Goal: Browse casually

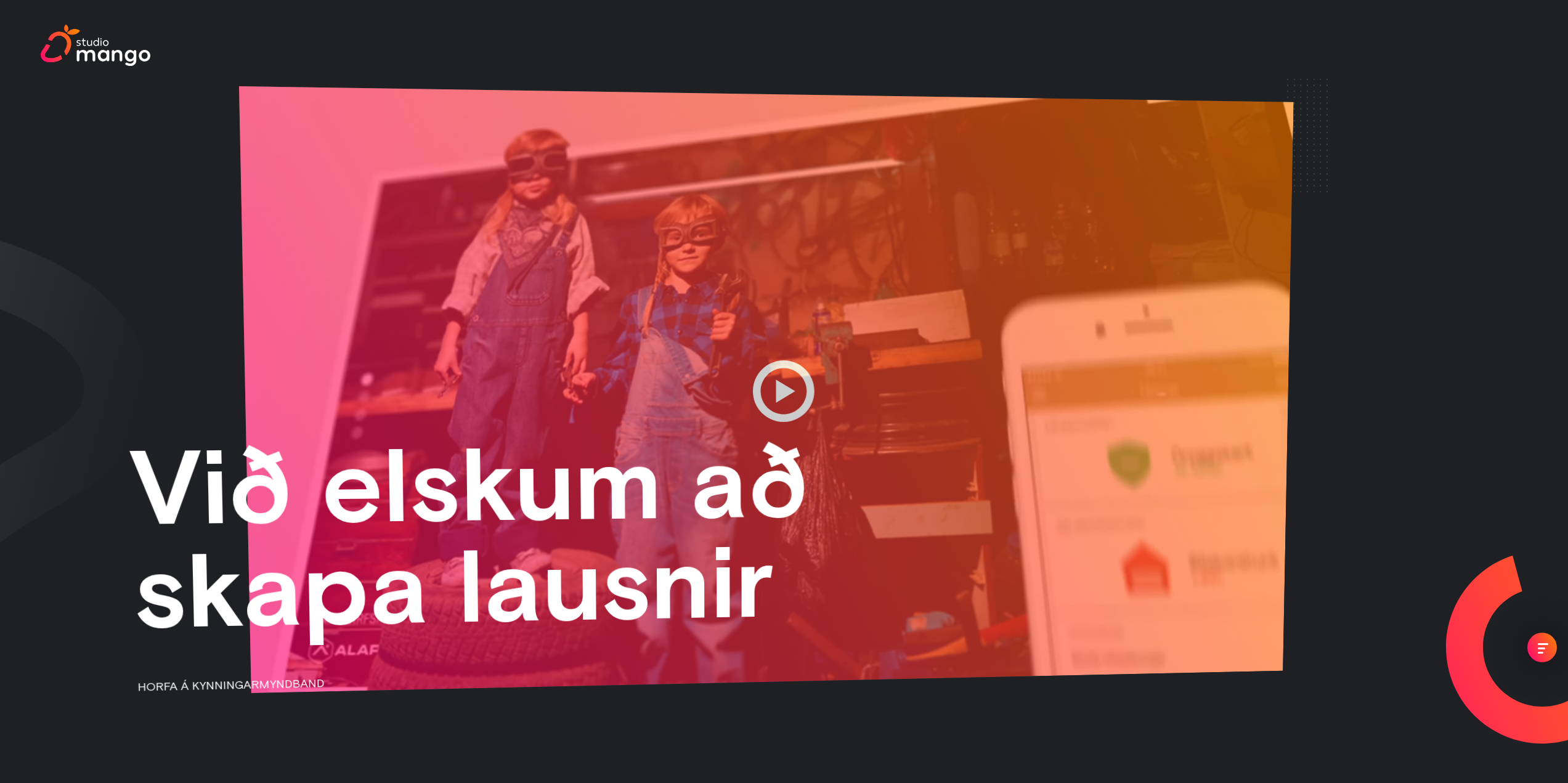
click at [542, 308] on div at bounding box center [766, 390] width 1055 height 608
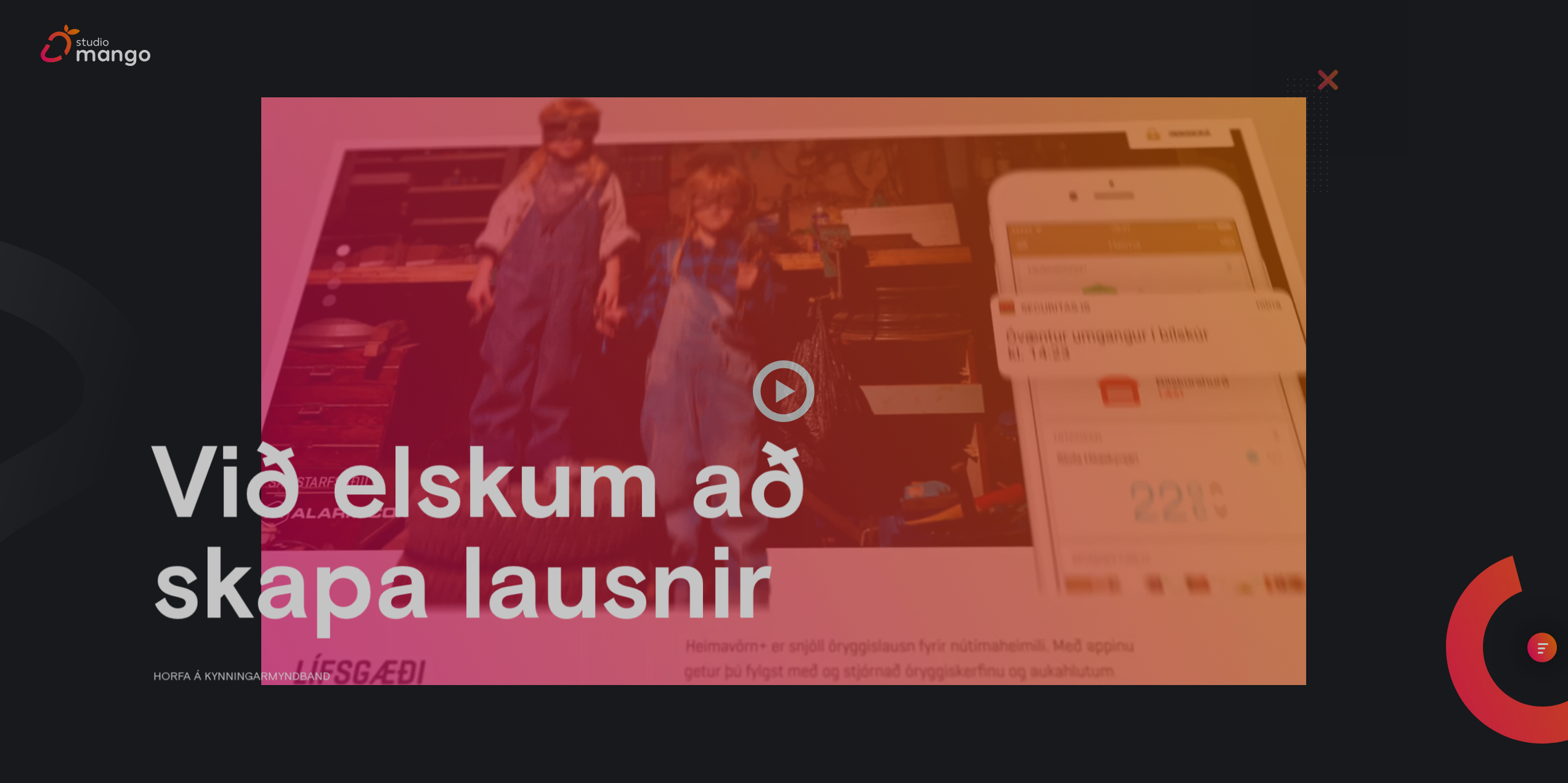
scroll to position [685, 0]
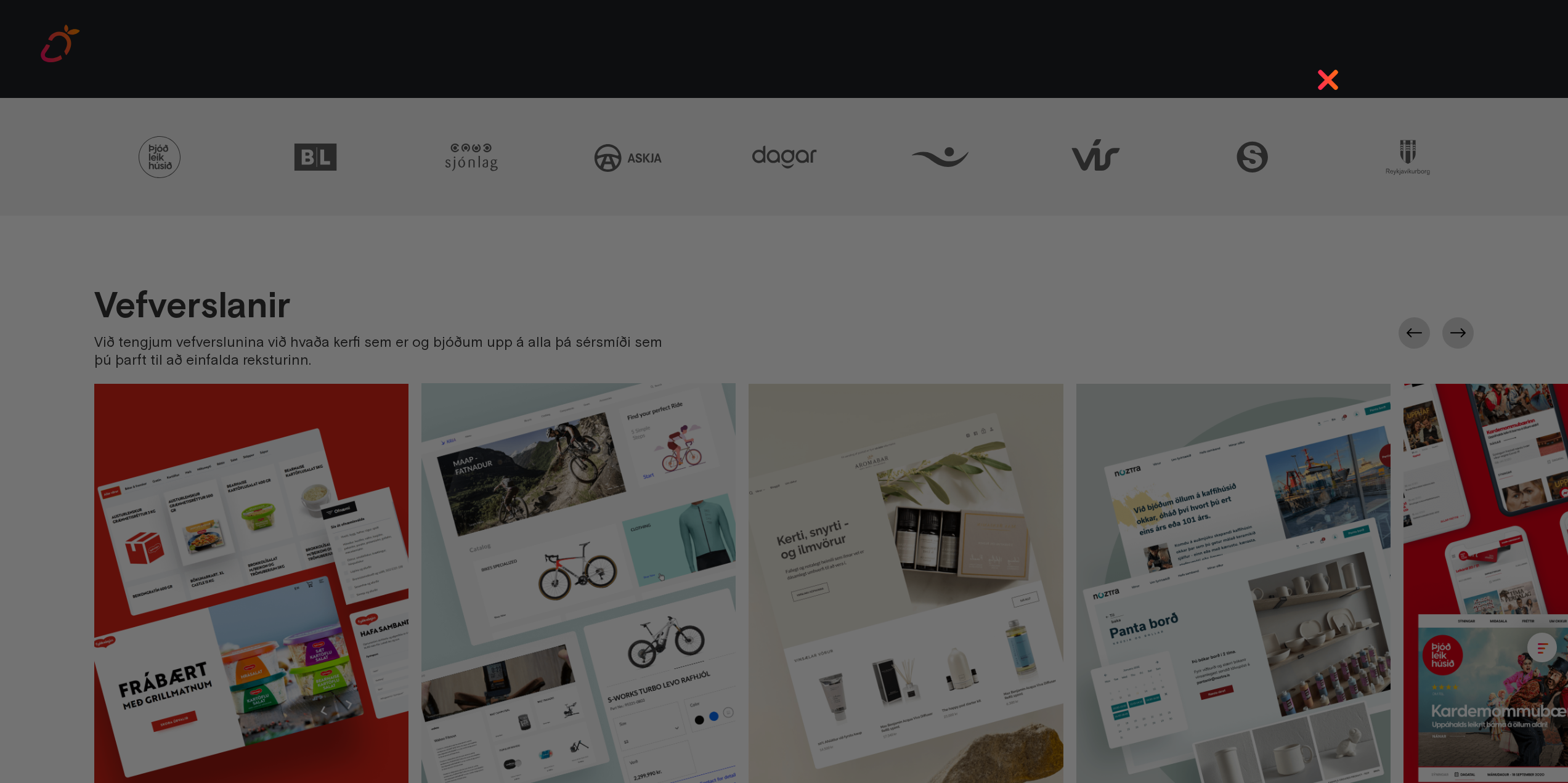
click at [124, 319] on div at bounding box center [784, 392] width 1568 height 783
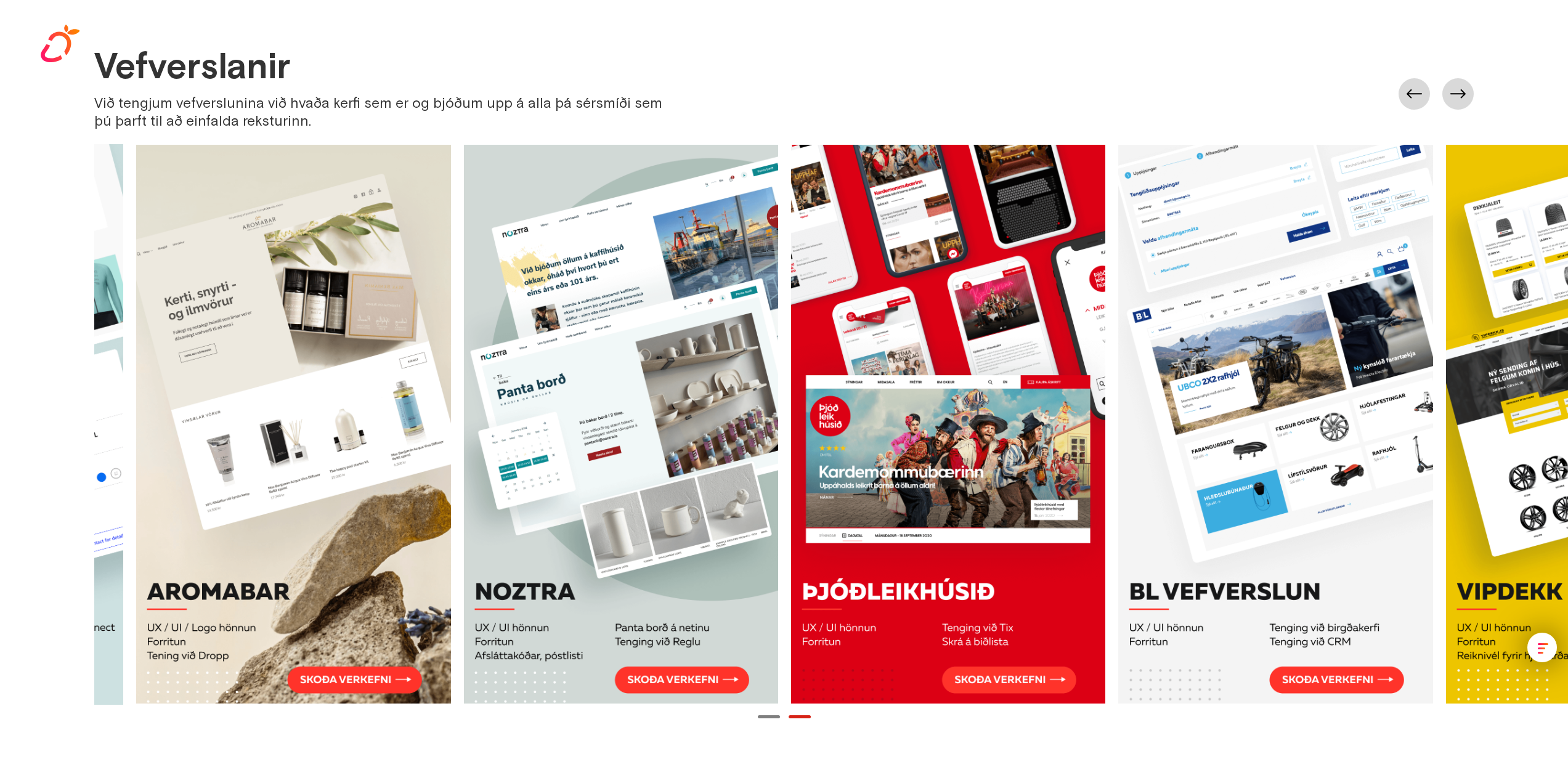
scroll to position [0, 1240]
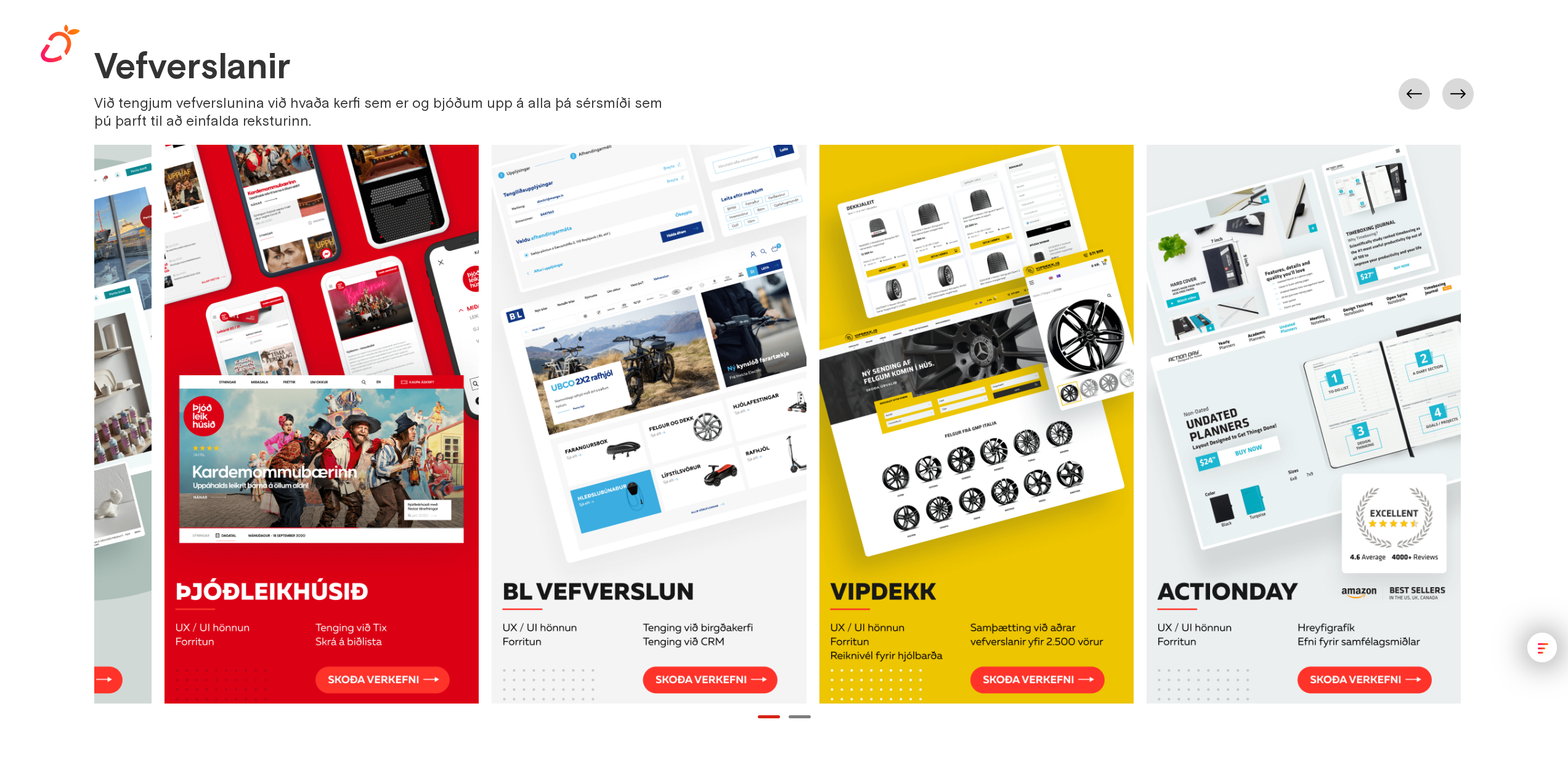
drag, startPoint x: 1194, startPoint y: 540, endPoint x: 604, endPoint y: 517, distance: 590.4
click at [604, 517] on div at bounding box center [164, 424] width 2618 height 560
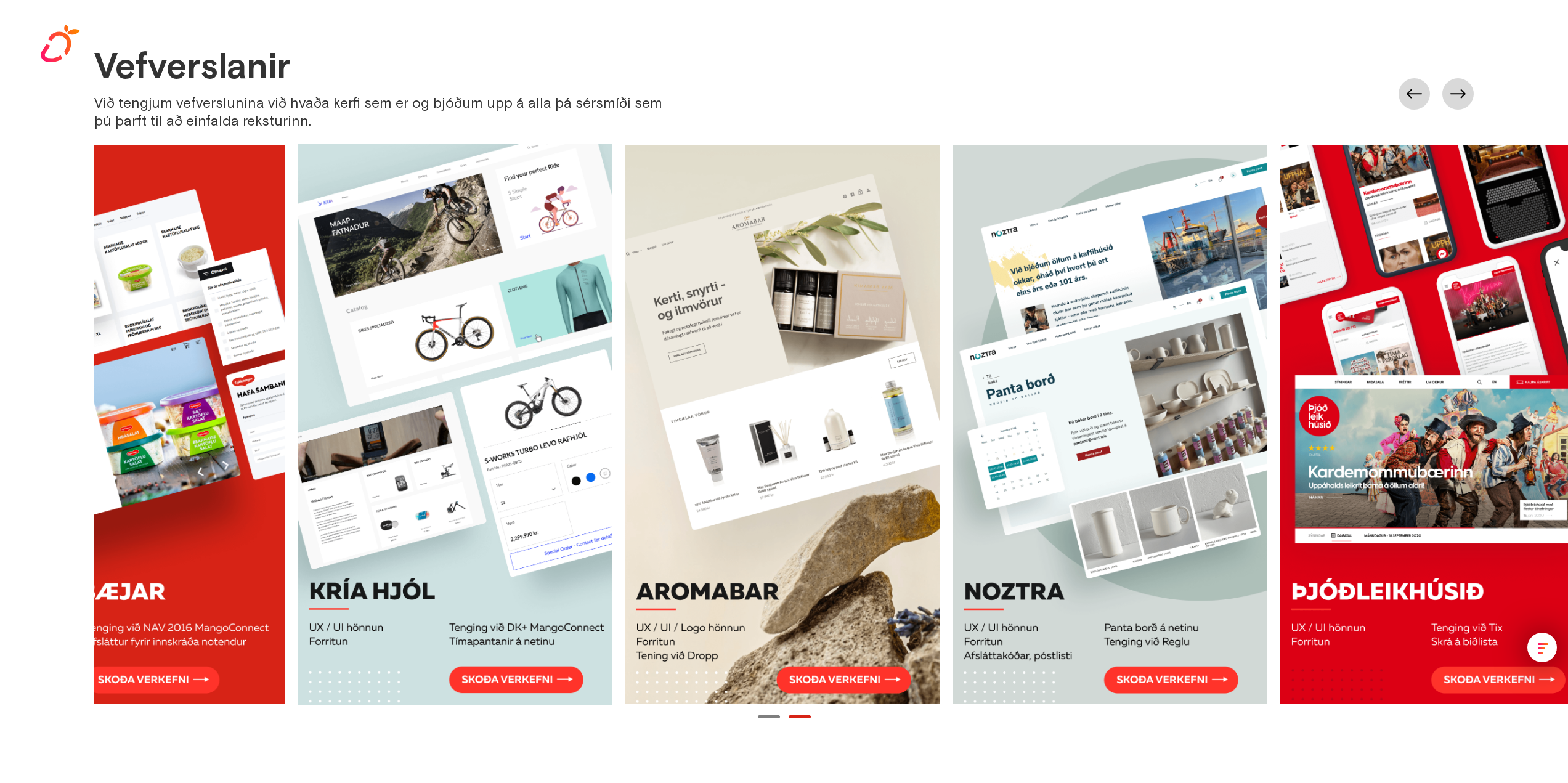
scroll to position [0, 0]
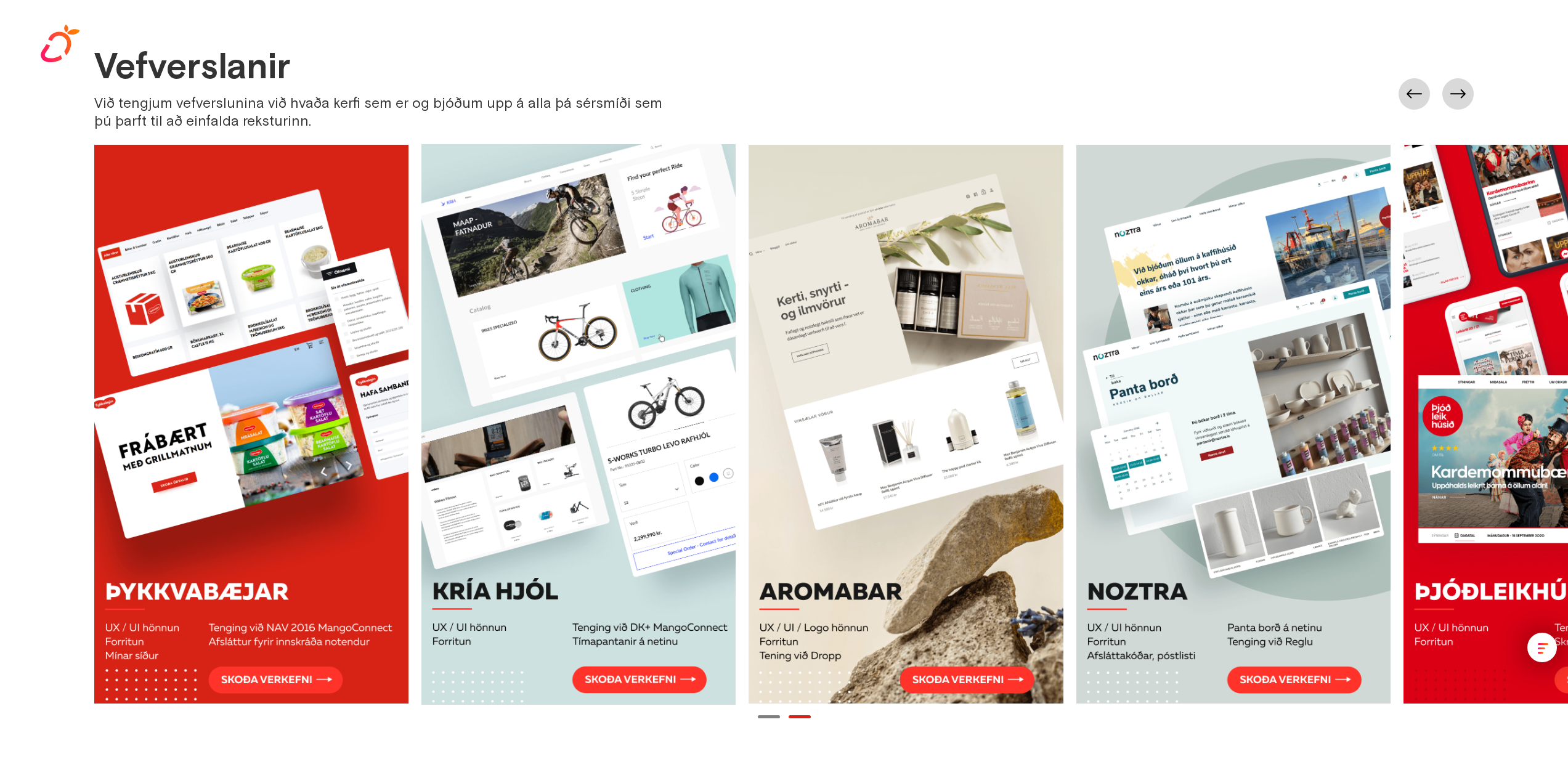
drag, startPoint x: 452, startPoint y: 491, endPoint x: 901, endPoint y: 499, distance: 449.1
click at [901, 499] on div at bounding box center [1404, 424] width 2618 height 560
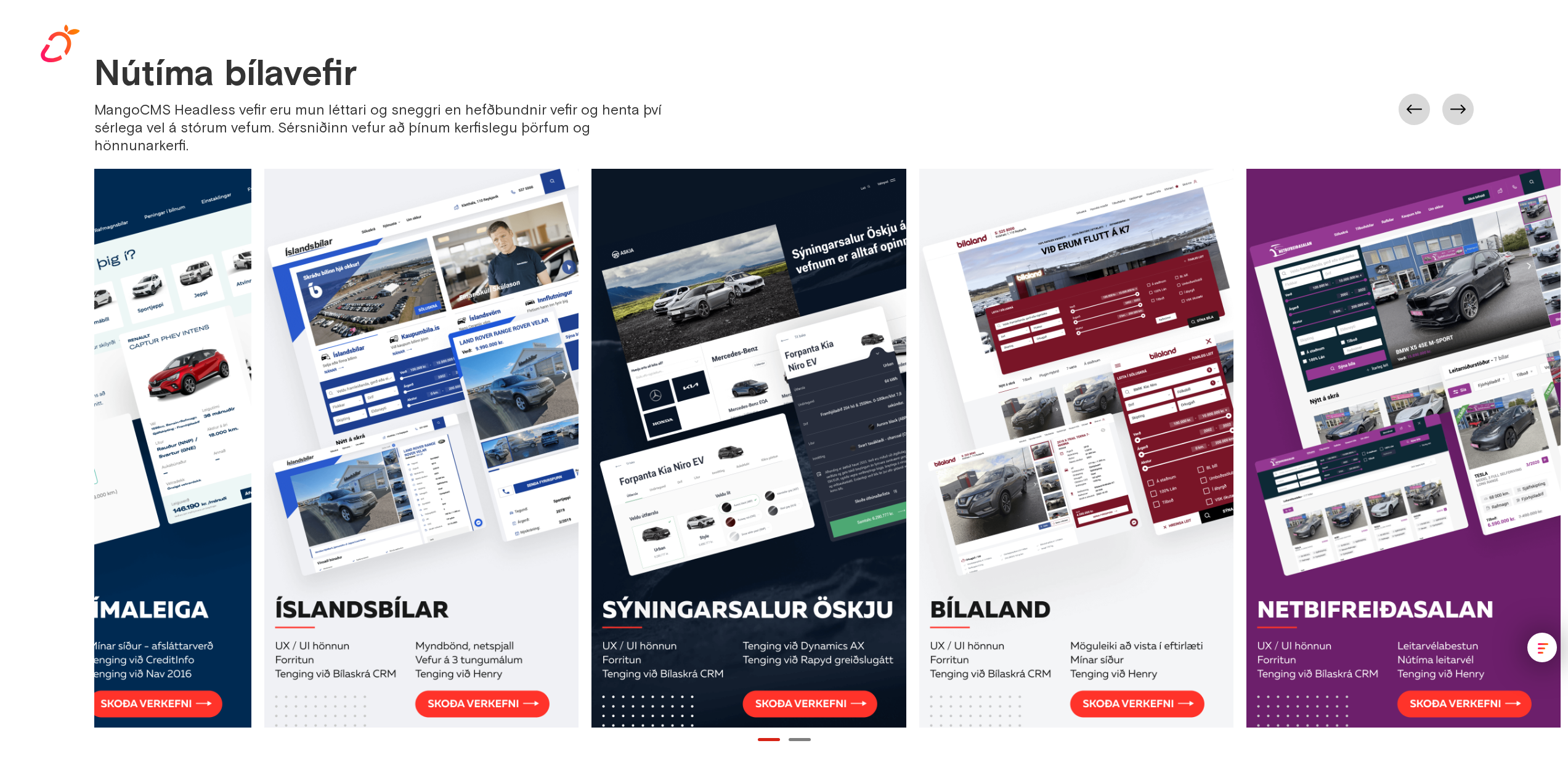
scroll to position [0, 258]
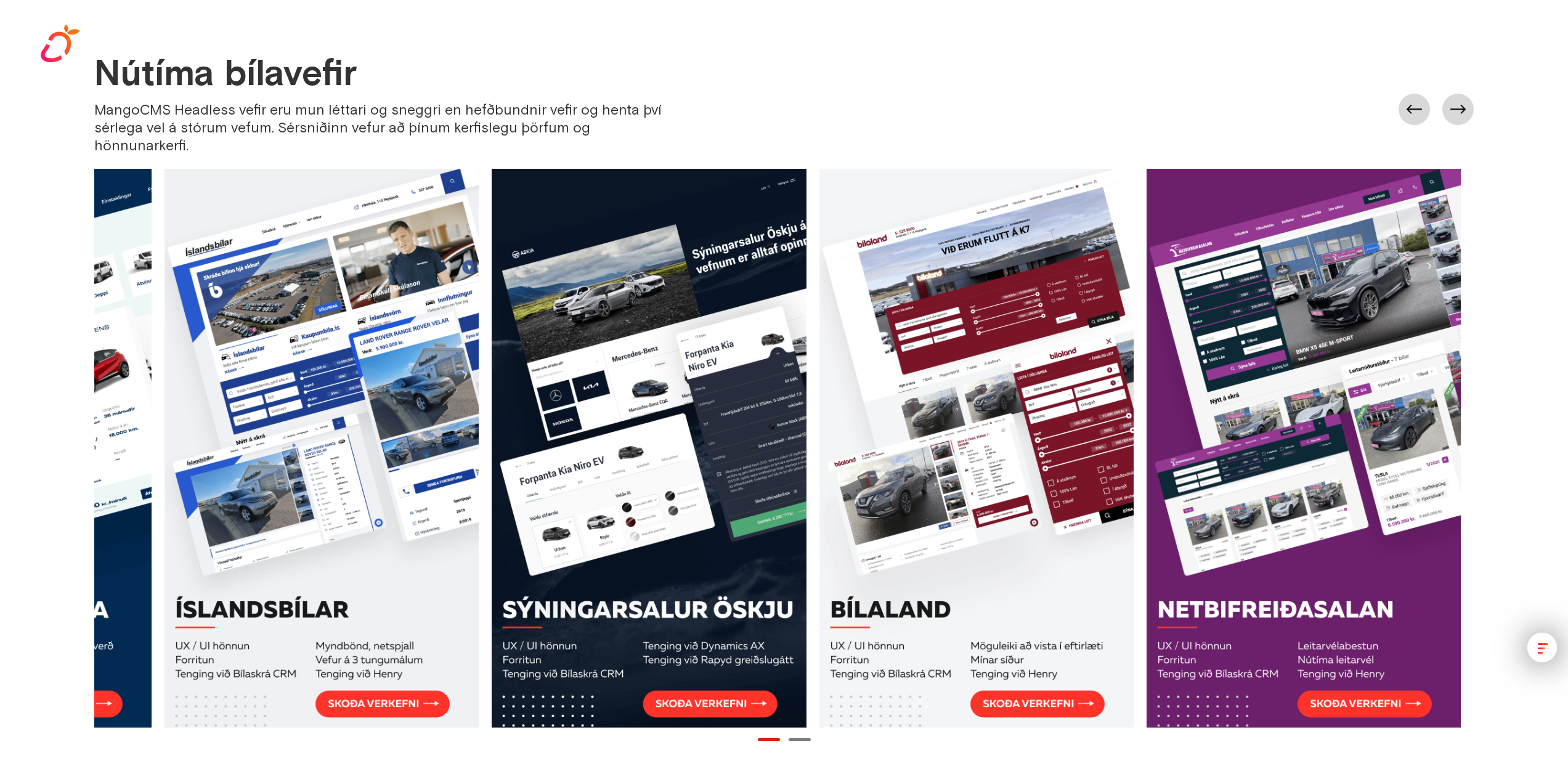
drag, startPoint x: 1146, startPoint y: 452, endPoint x: 938, endPoint y: 452, distance: 208.0
click at [938, 452] on link at bounding box center [976, 448] width 315 height 558
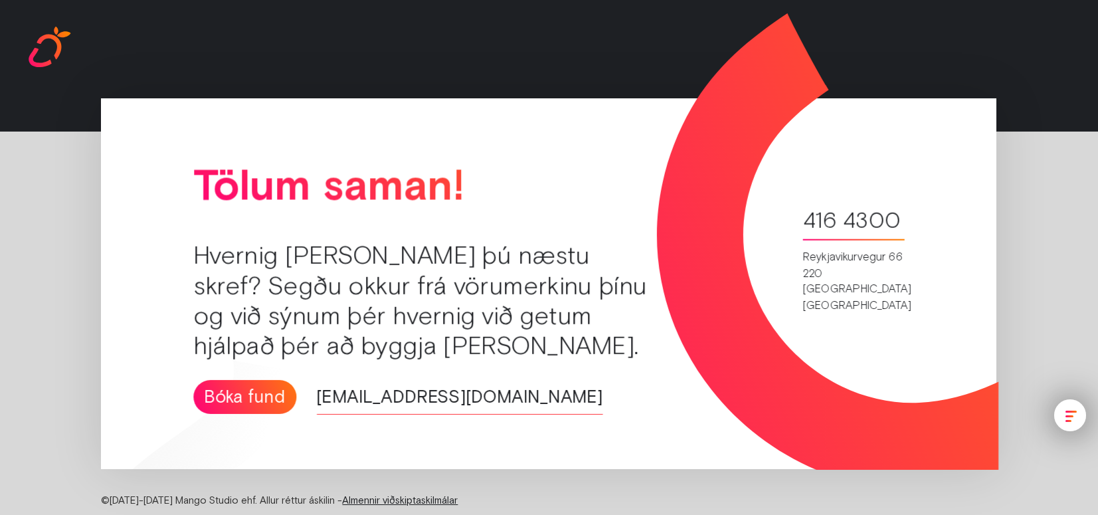
scroll to position [2768, 0]
